Goal: Task Accomplishment & Management: Manage account settings

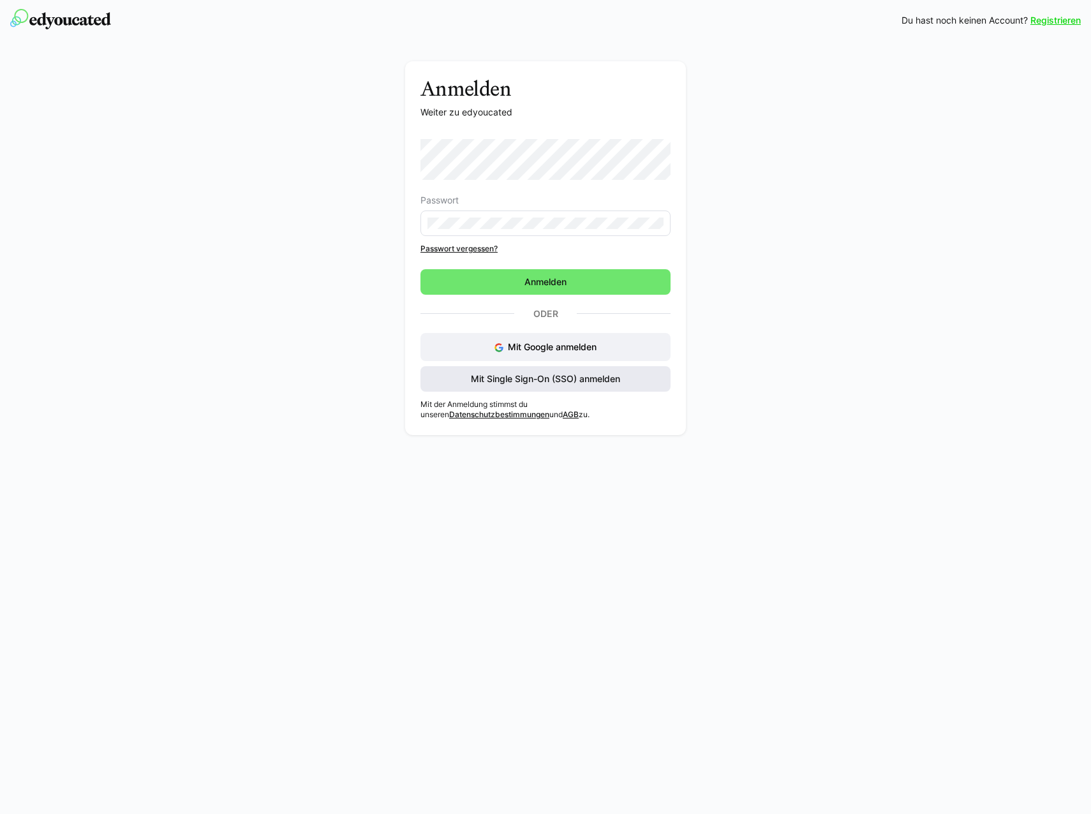
click at [547, 380] on span "Mit Single Sign-On (SSO) anmelden" at bounding box center [545, 379] width 153 height 13
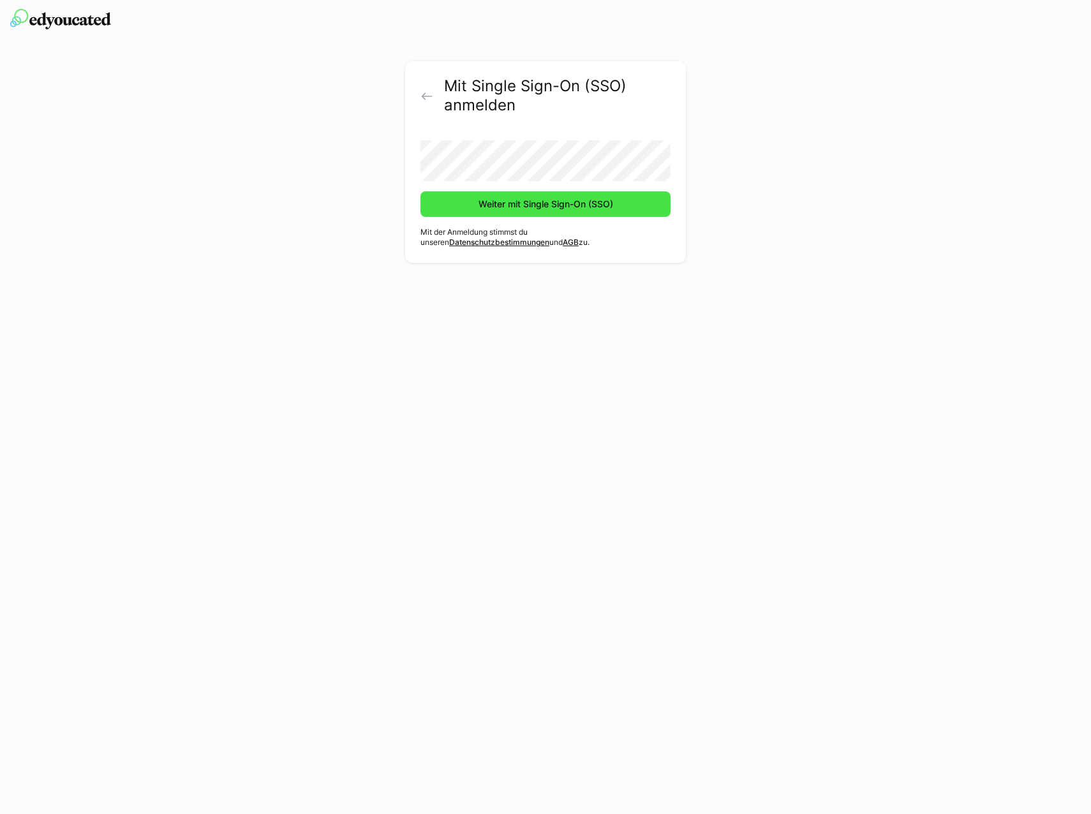
click at [503, 206] on span "Weiter mit Single Sign-On (SSO)" at bounding box center [546, 204] width 138 height 13
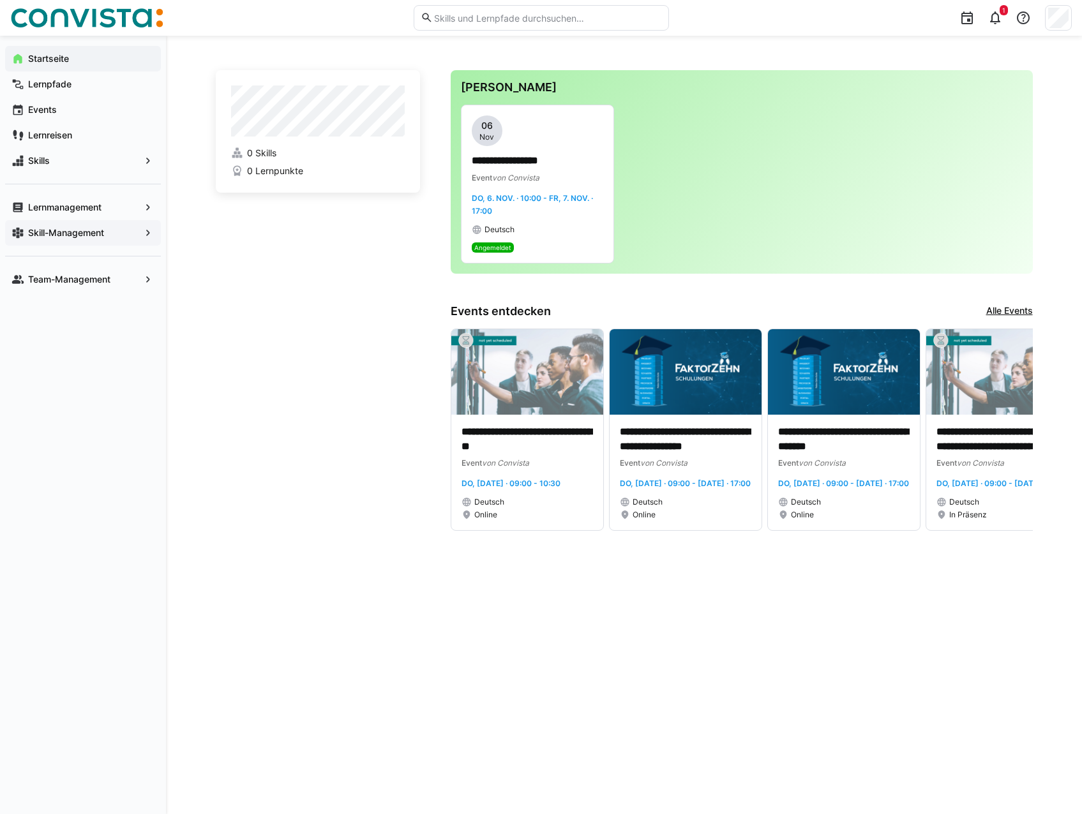
click at [0, 0] on app-navigation-label "Skill-Management" at bounding box center [0, 0] width 0 height 0
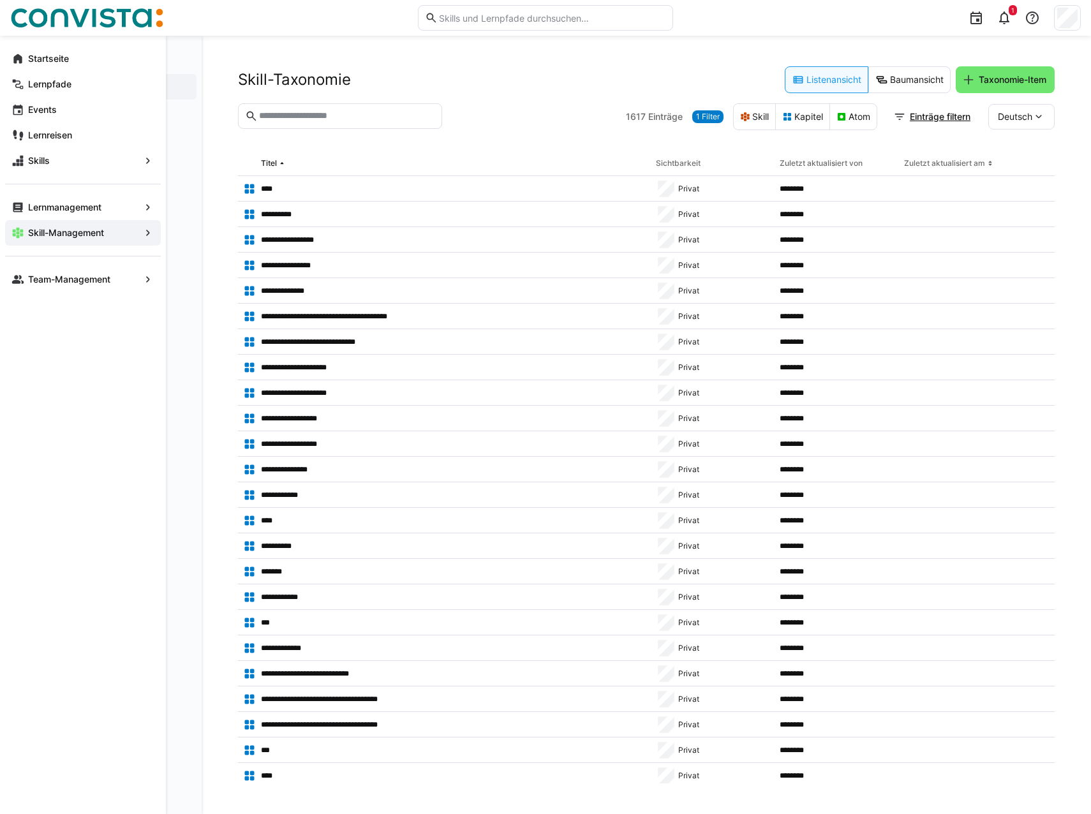
click at [0, 0] on app-navigation-label "Skill-Management" at bounding box center [0, 0] width 0 height 0
click at [147, 228] on eds-icon at bounding box center [148, 233] width 13 height 13
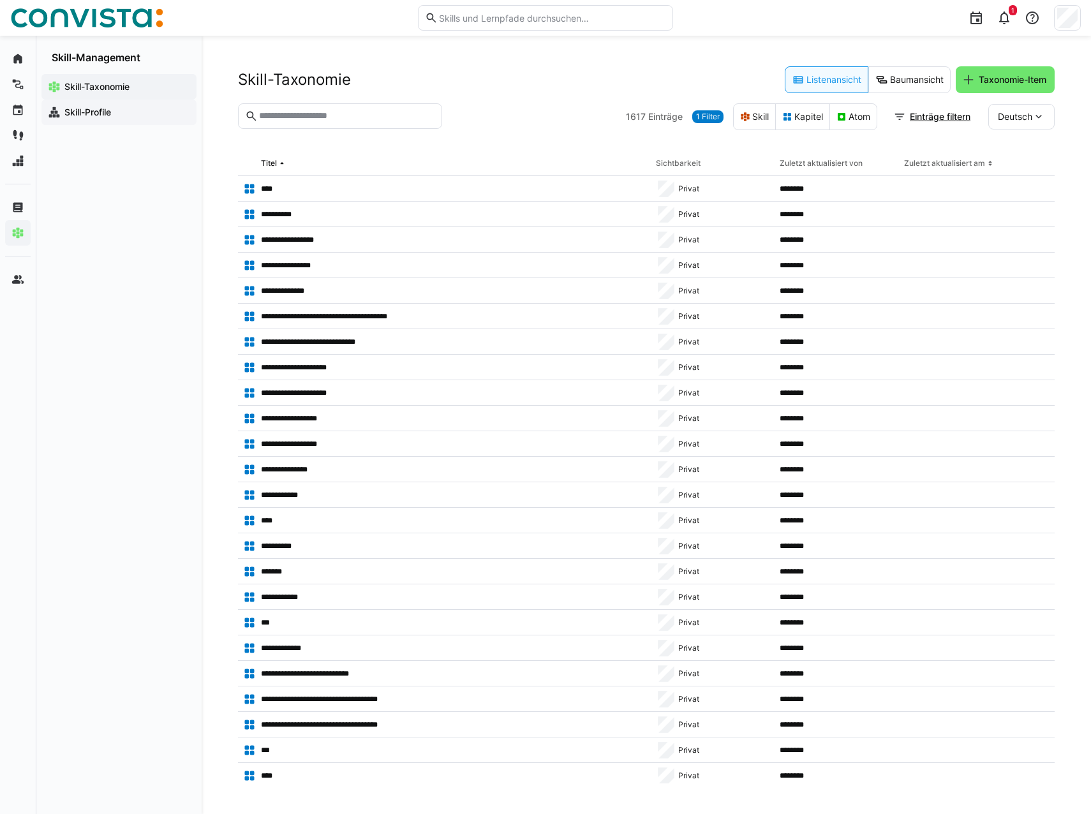
click at [0, 0] on app-navigation-label "Skill-Profile" at bounding box center [0, 0] width 0 height 0
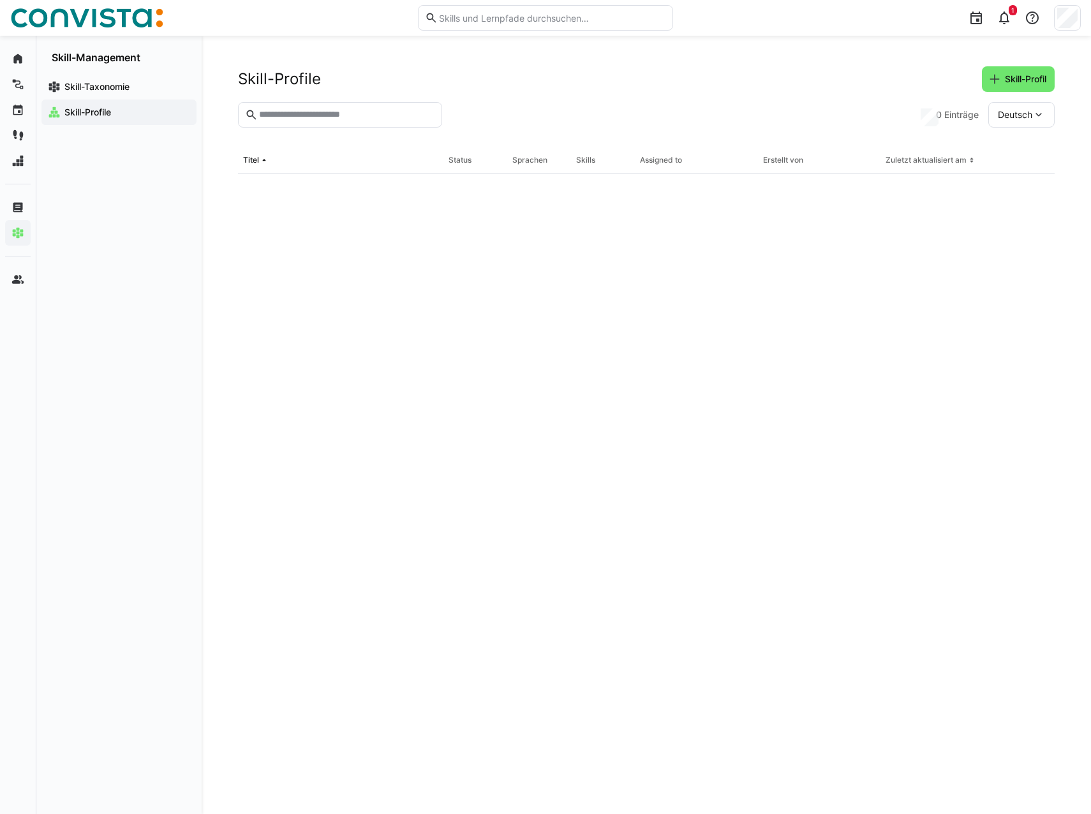
click at [320, 111] on input "text" at bounding box center [346, 114] width 177 height 11
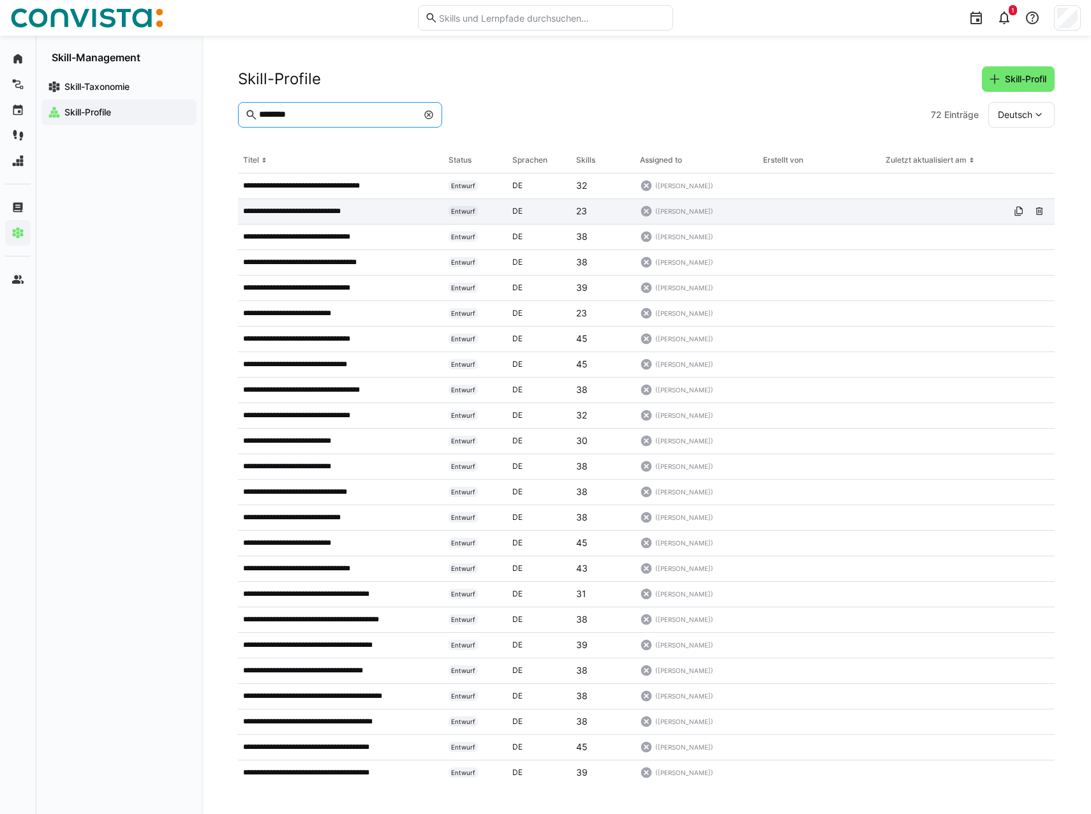
type input "********"
click at [969, 216] on div at bounding box center [942, 212] width 123 height 26
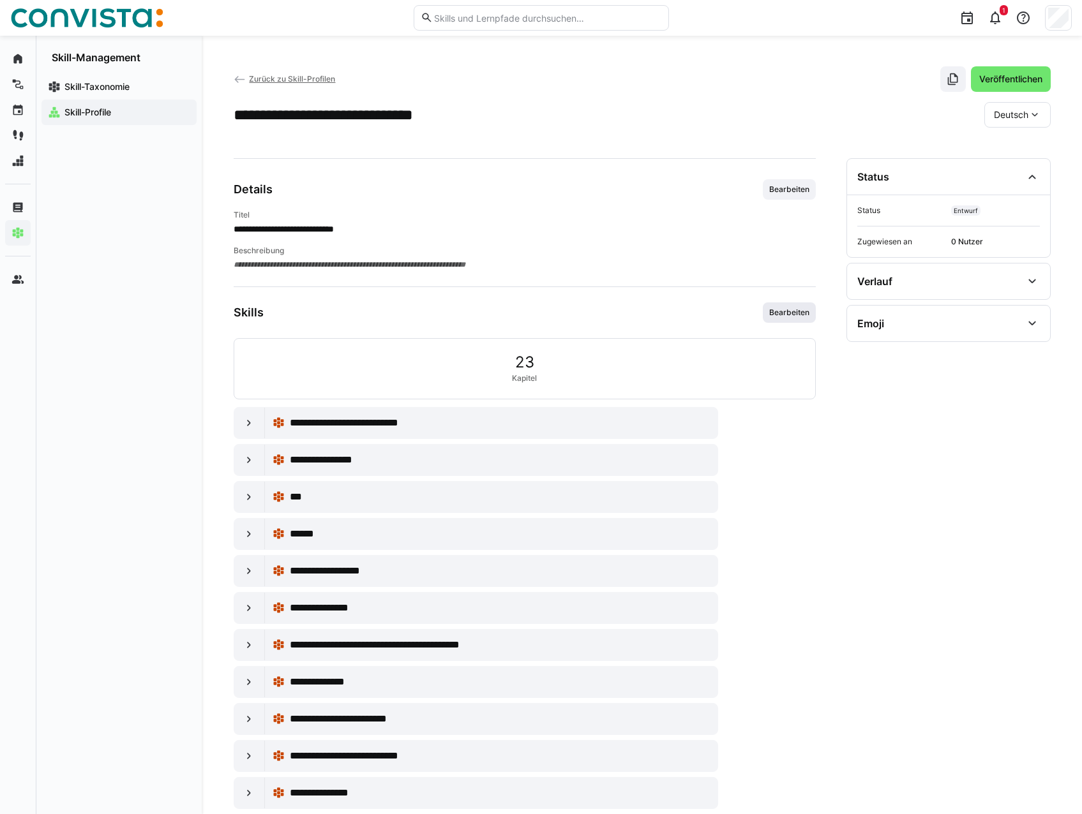
click at [803, 309] on span "Bearbeiten" at bounding box center [789, 313] width 43 height 10
